Goal: Information Seeking & Learning: Learn about a topic

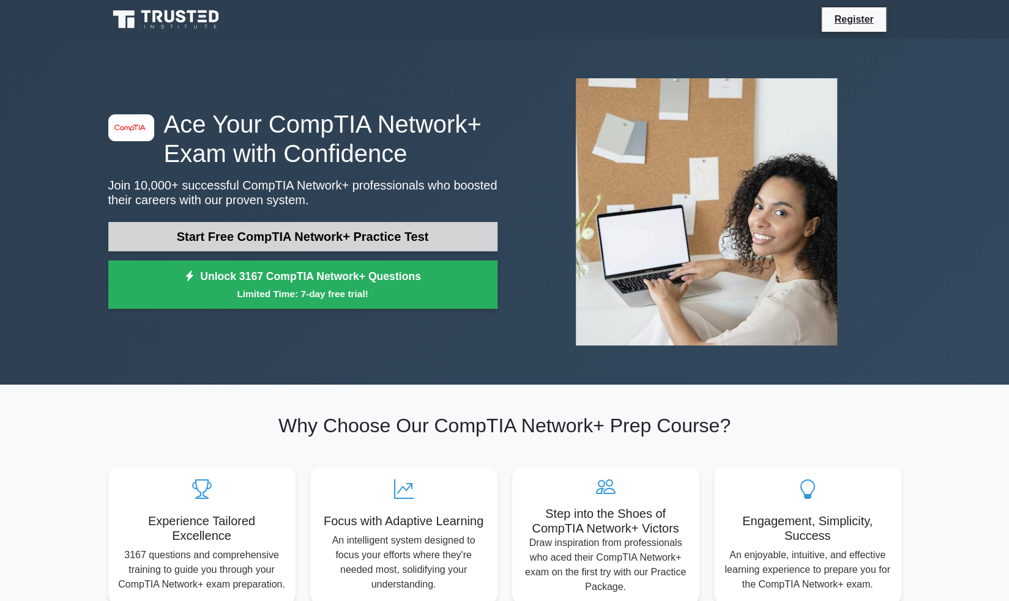
click at [273, 240] on link "Start Free CompTIA Network+ Practice Test" at bounding box center [302, 236] width 389 height 29
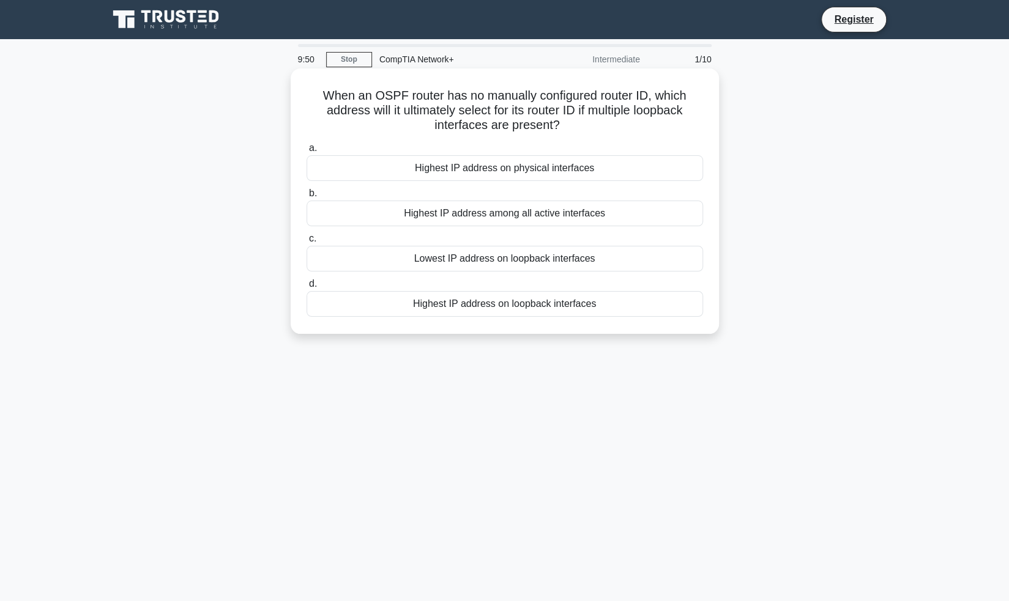
click at [474, 181] on div "Highest IP address on physical interfaces" at bounding box center [504, 168] width 396 height 26
click at [306, 152] on input "a. Highest IP address on physical interfaces" at bounding box center [306, 148] width 0 height 8
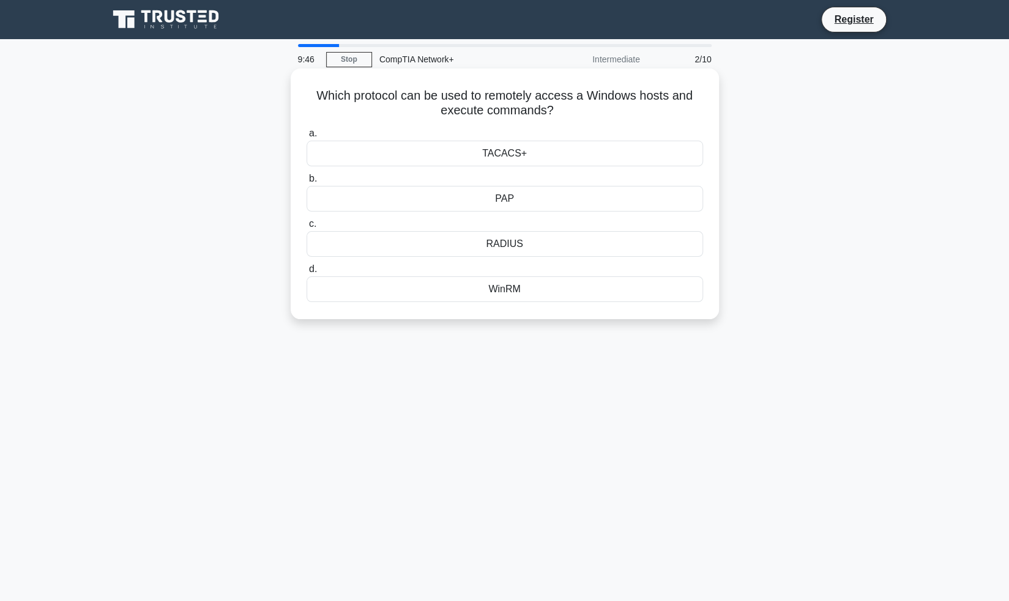
click at [526, 244] on div "RADIUS" at bounding box center [504, 244] width 396 height 26
click at [306, 228] on input "c. RADIUS" at bounding box center [306, 224] width 0 height 8
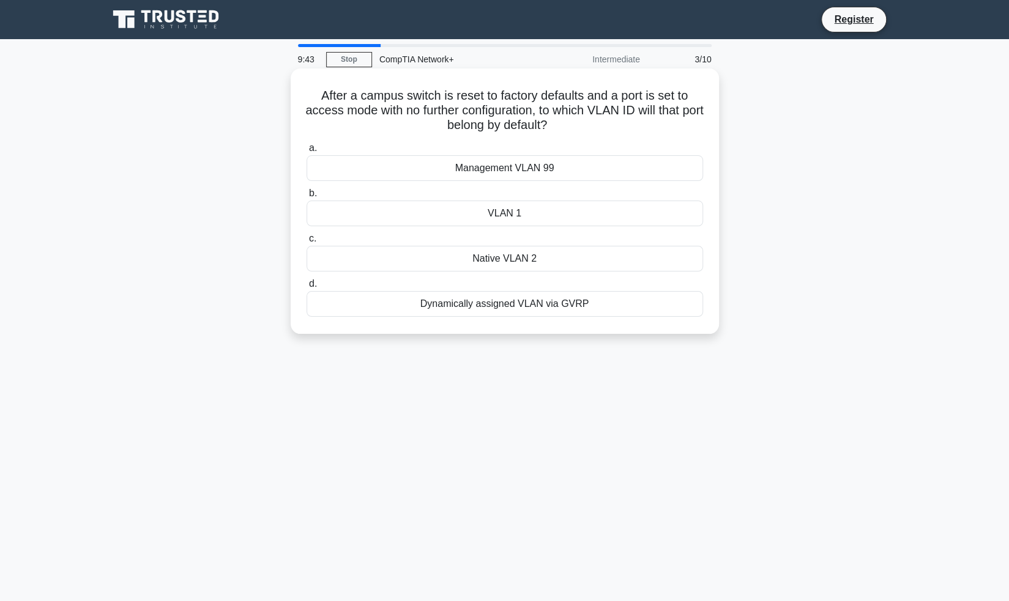
click at [590, 208] on div "VLAN 1" at bounding box center [504, 214] width 396 height 26
click at [306, 198] on input "b. VLAN 1" at bounding box center [306, 194] width 0 height 8
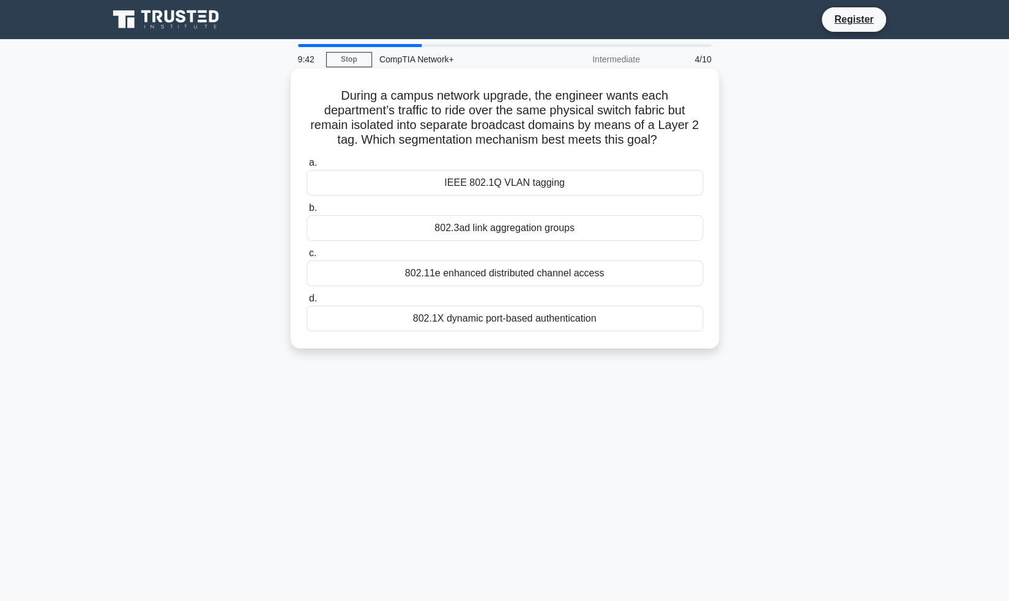
click at [586, 275] on div "802.11e enhanced distributed channel access" at bounding box center [504, 274] width 396 height 26
click at [306, 258] on input "c. 802.11e enhanced distributed channel access" at bounding box center [306, 254] width 0 height 8
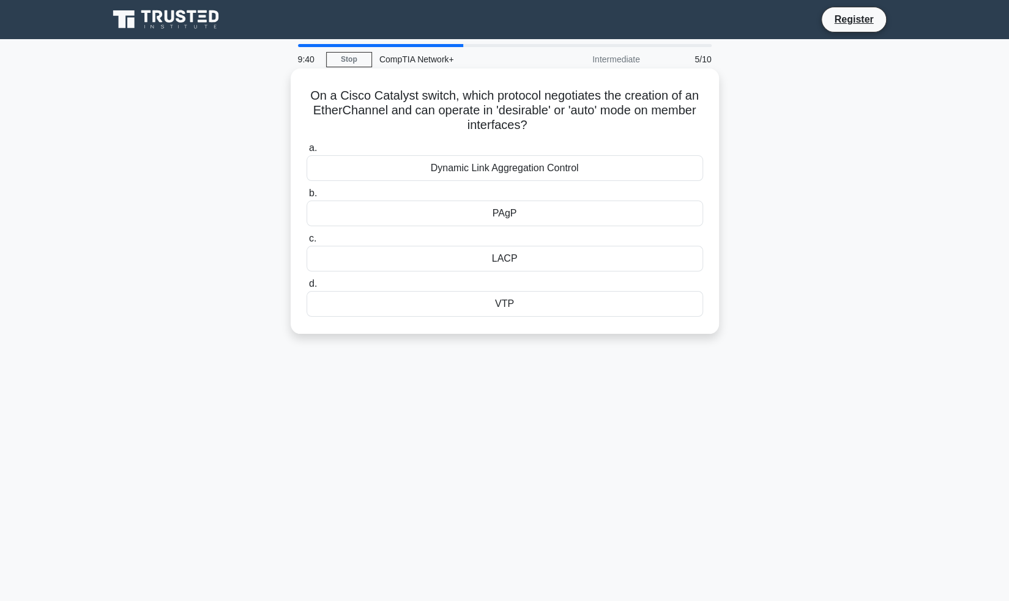
click at [577, 264] on div "LACP" at bounding box center [504, 259] width 396 height 26
click at [306, 243] on input "c. LACP" at bounding box center [306, 239] width 0 height 8
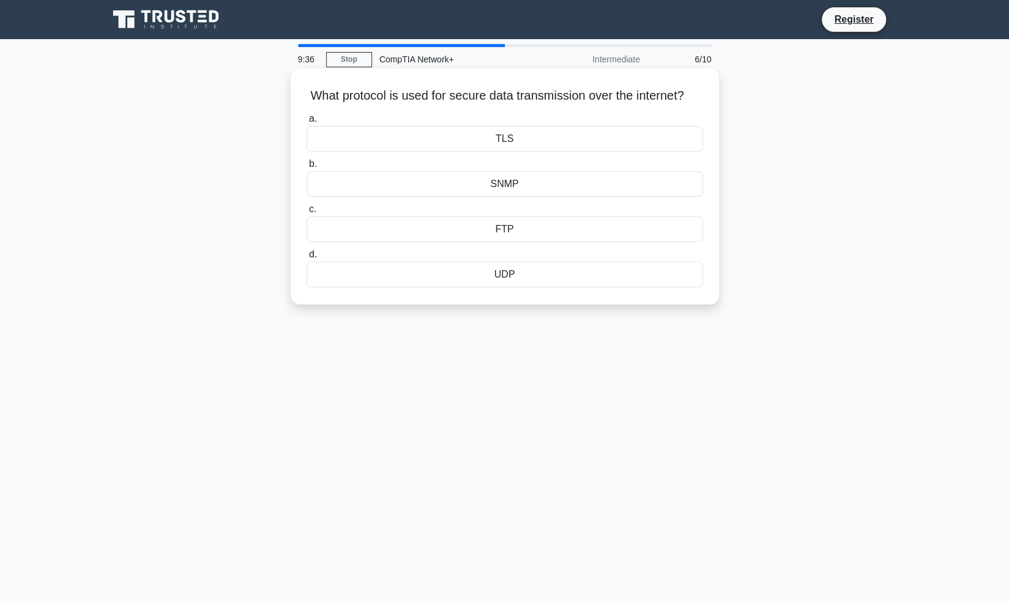
scroll to position [4, 0]
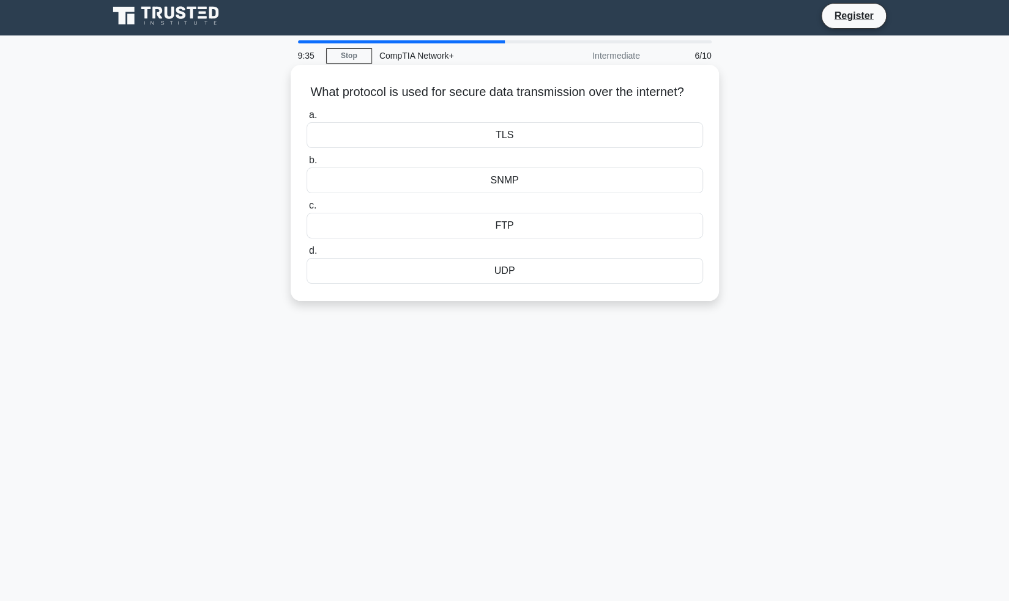
click at [589, 148] on div "TLS" at bounding box center [504, 135] width 396 height 26
click at [306, 119] on input "a. TLS" at bounding box center [306, 115] width 0 height 8
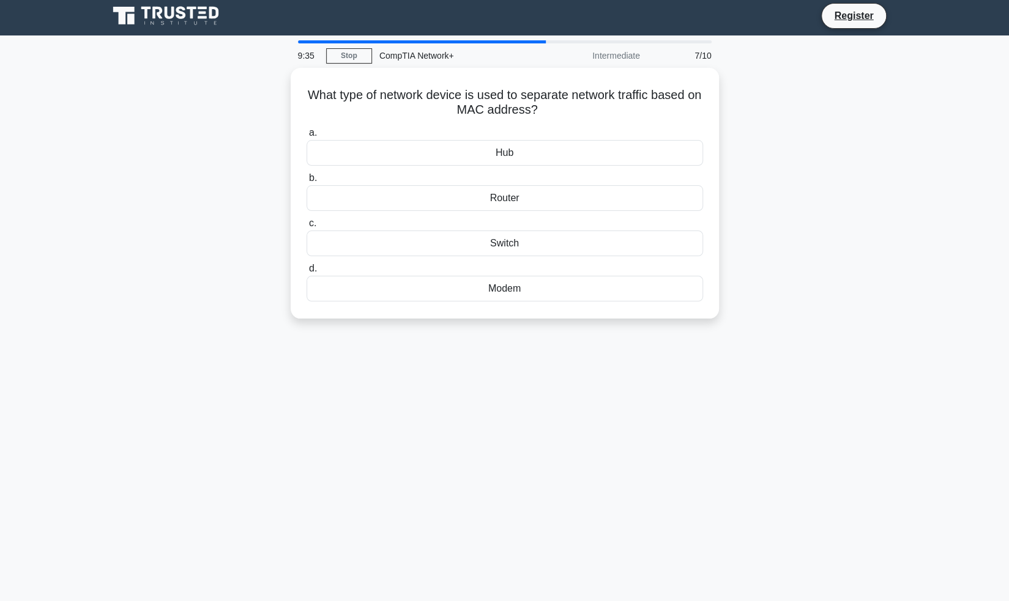
scroll to position [0, 0]
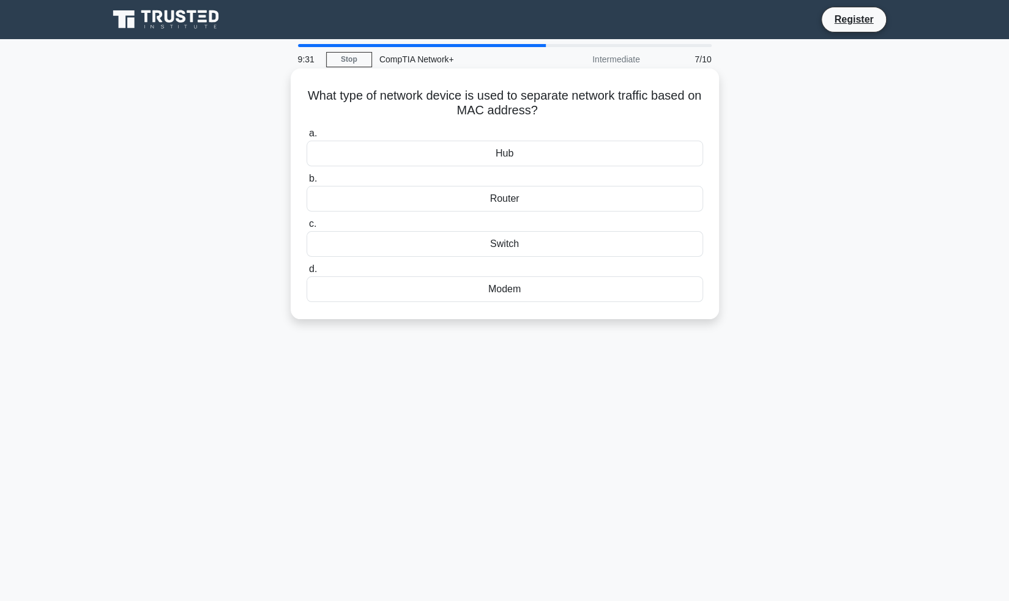
click at [576, 205] on div "Router" at bounding box center [504, 199] width 396 height 26
click at [306, 183] on input "b. Router" at bounding box center [306, 179] width 0 height 8
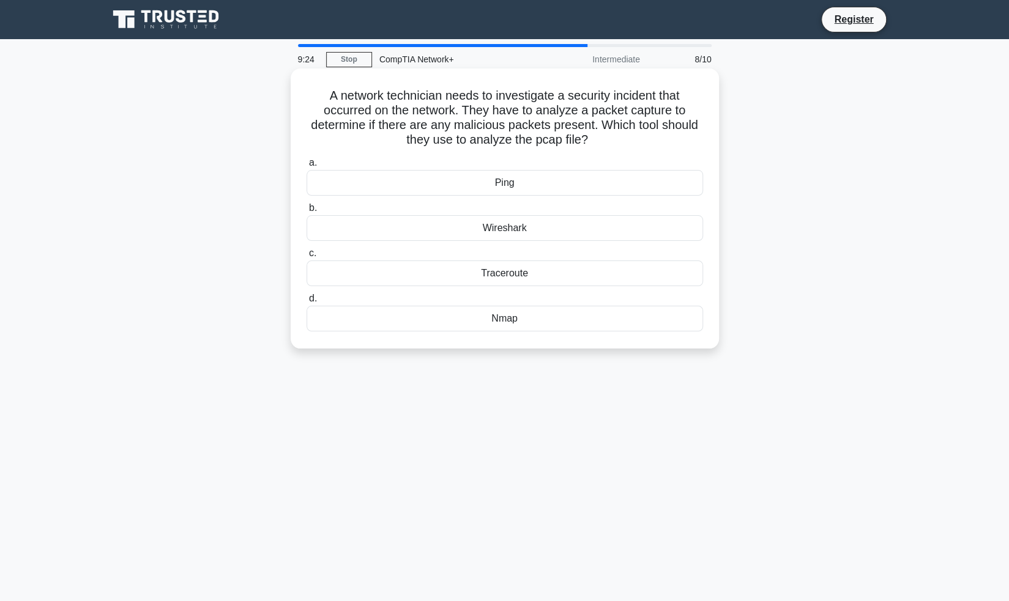
scroll to position [4, 0]
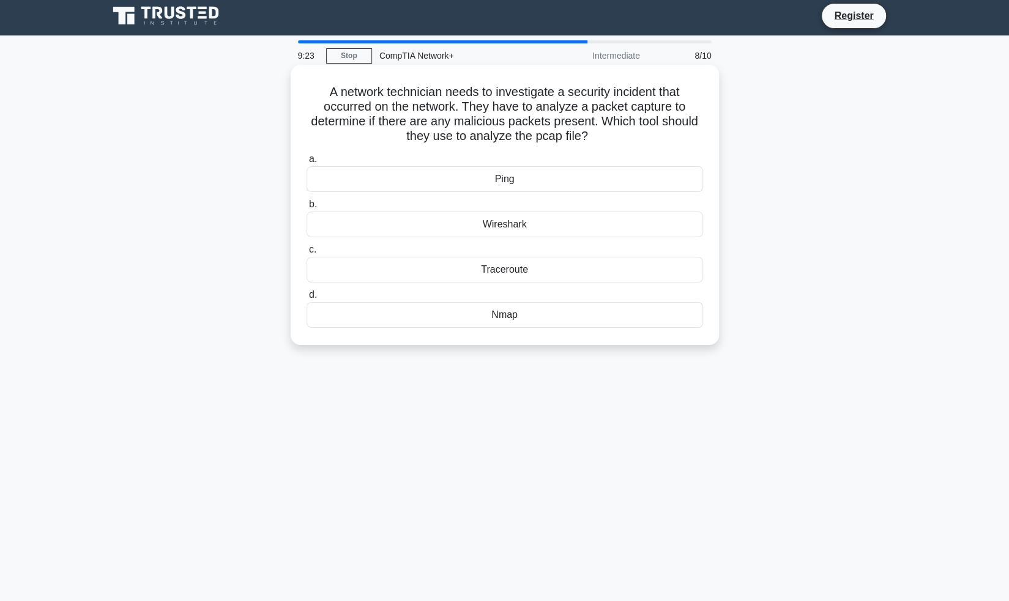
click at [554, 226] on div "Wireshark" at bounding box center [504, 225] width 396 height 26
click at [306, 209] on input "b. Wireshark" at bounding box center [306, 205] width 0 height 8
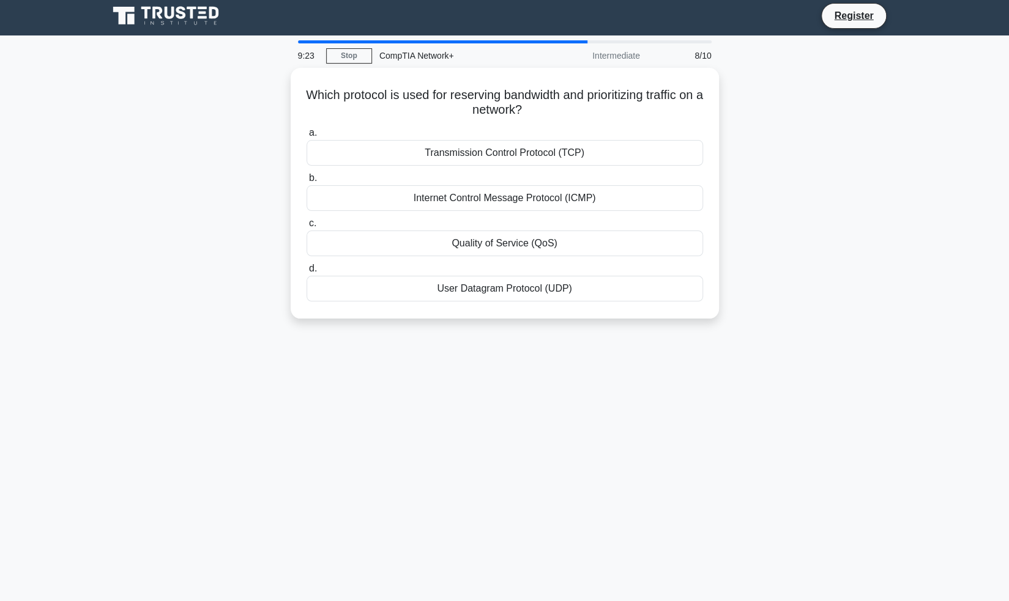
scroll to position [0, 0]
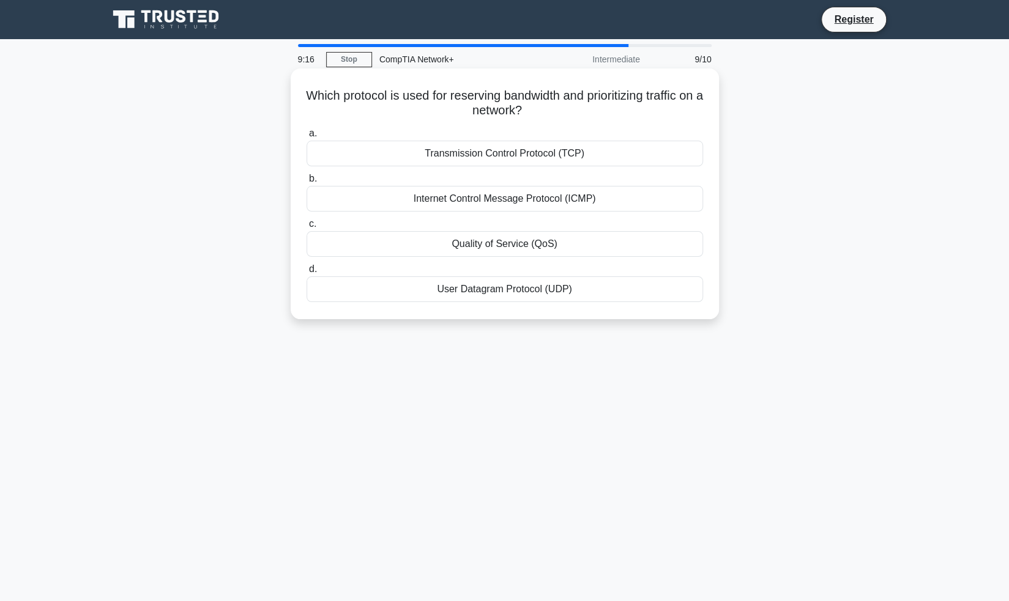
click at [623, 156] on div "Transmission Control Protocol (TCP)" at bounding box center [504, 154] width 396 height 26
click at [306, 138] on input "a. Transmission Control Protocol (TCP)" at bounding box center [306, 134] width 0 height 8
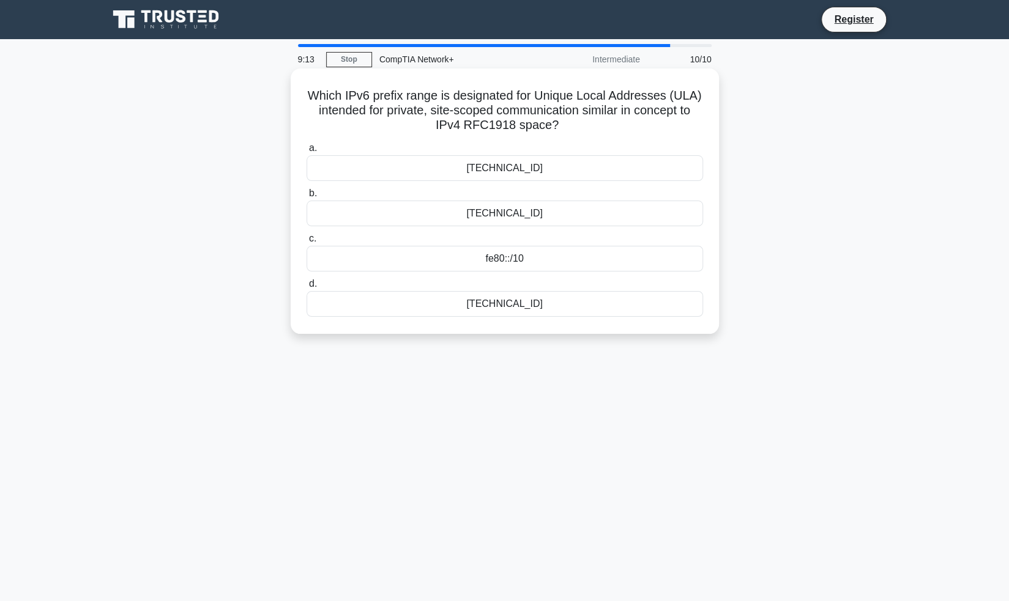
click at [623, 161] on div "ff00::/8" at bounding box center [504, 168] width 396 height 26
click at [306, 152] on input "a. ff00::/8" at bounding box center [306, 148] width 0 height 8
